Goal: Information Seeking & Learning: Learn about a topic

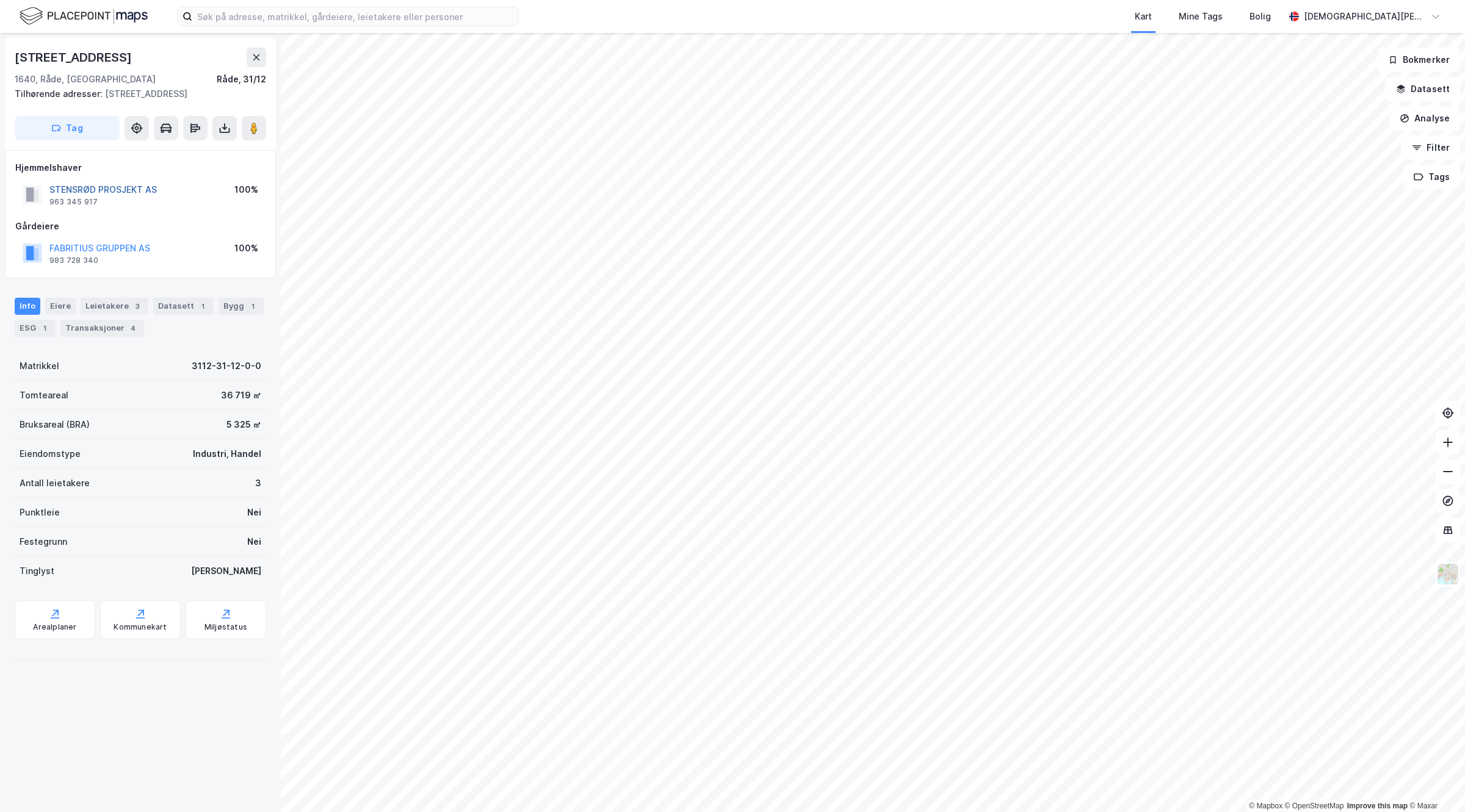
click at [0, 0] on button "STENSRØD PROSJEKT AS" at bounding box center [0, 0] width 0 height 0
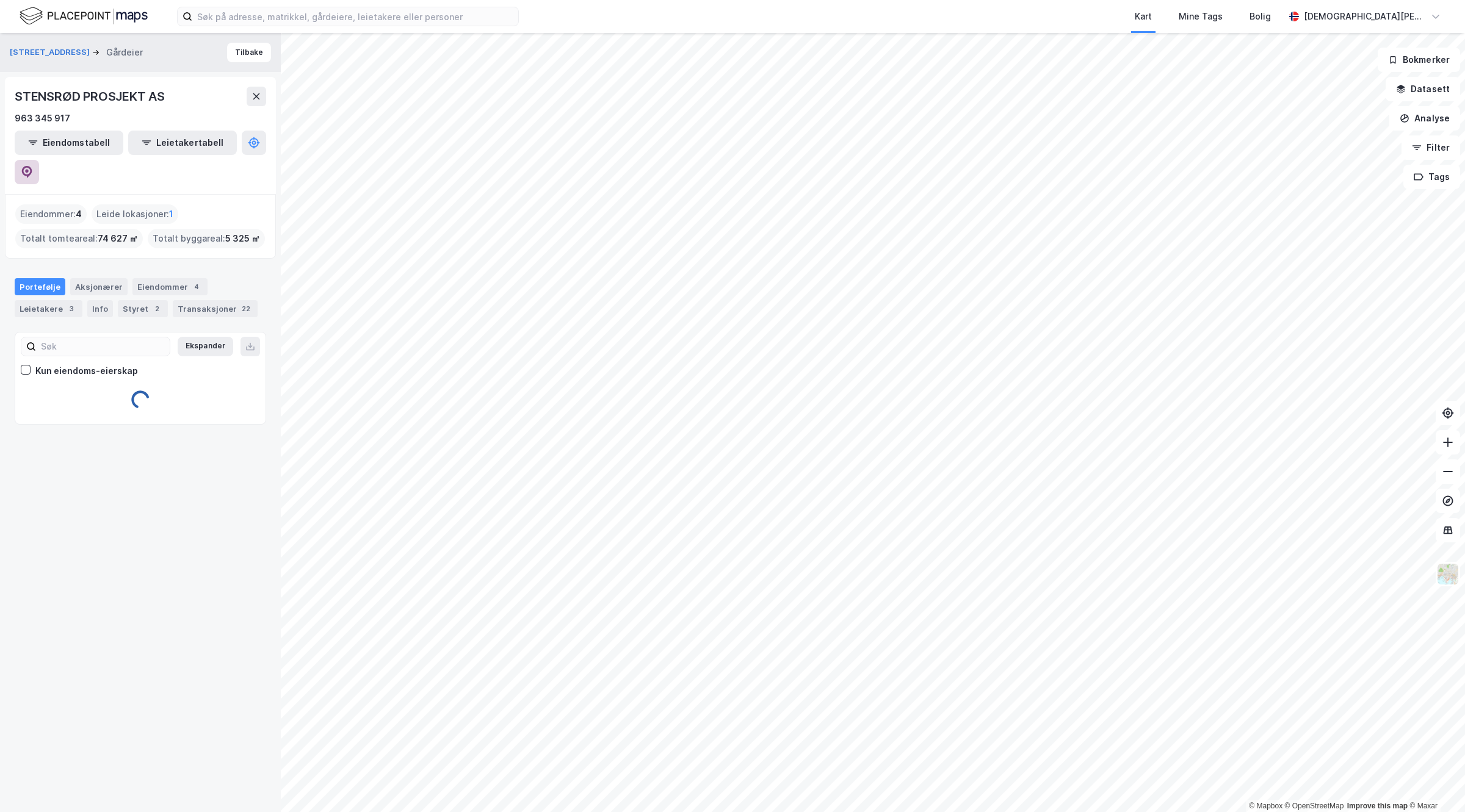
click at [39, 160] on button at bounding box center [27, 172] width 25 height 25
